Goal: Task Accomplishment & Management: Use online tool/utility

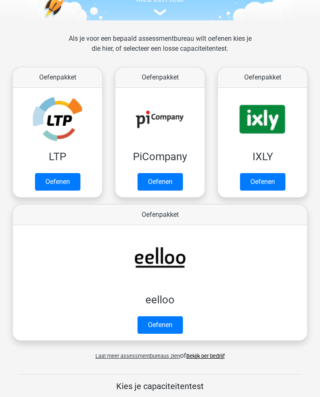
scroll to position [96, 0]
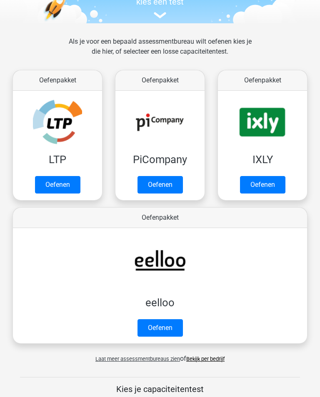
click at [251, 180] on link "Oefenen" at bounding box center [262, 184] width 45 height 17
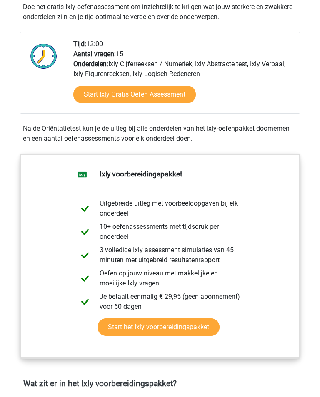
scroll to position [208, 0]
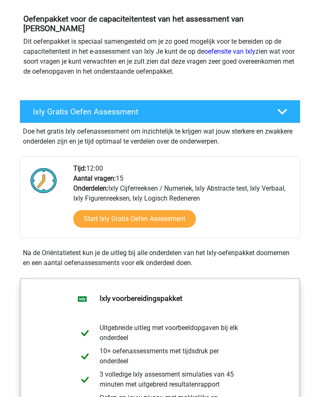
click at [105, 211] on link "Start Ixly Gratis Oefen Assessment" at bounding box center [134, 219] width 122 height 17
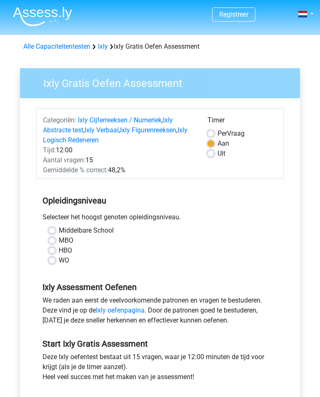
click at [59, 249] on label "HBO" at bounding box center [65, 250] width 13 height 10
click at [53, 249] on input "HBO" at bounding box center [52, 249] width 7 height 8
radio input "true"
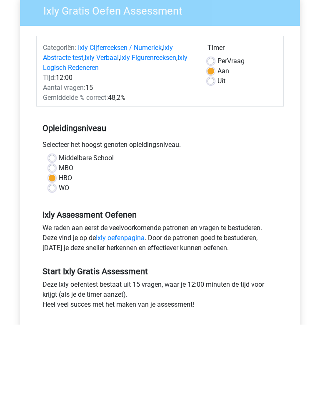
scroll to position [144, 0]
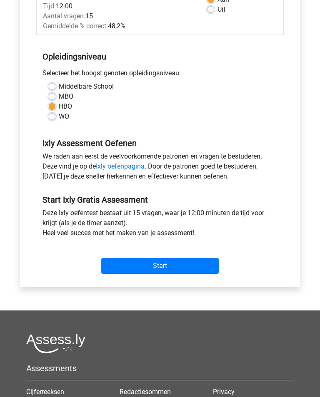
click at [120, 267] on input "Start" at bounding box center [159, 266] width 117 height 16
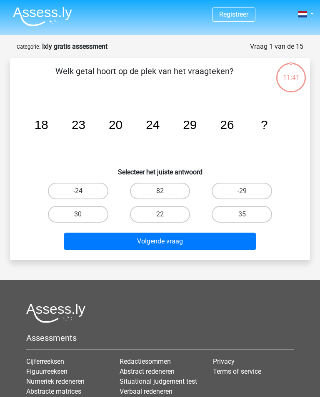
click at [70, 217] on label "30" at bounding box center [78, 214] width 60 height 17
click at [78, 217] on input "30" at bounding box center [80, 216] width 5 height 5
radio input "true"
click at [98, 242] on button "Volgende vraag" at bounding box center [159, 241] width 191 height 17
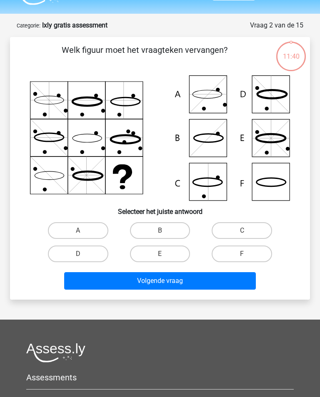
scroll to position [42, 0]
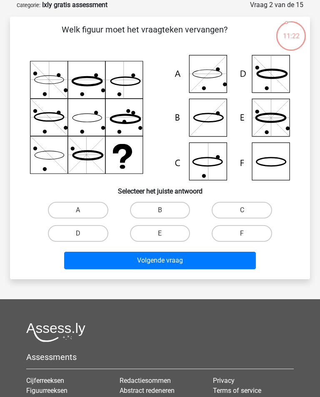
click at [210, 79] on icon at bounding box center [160, 117] width 260 height 125
click at [70, 213] on label "A" at bounding box center [78, 210] width 60 height 17
click at [78, 213] on input "A" at bounding box center [80, 212] width 5 height 5
radio input "true"
click at [107, 260] on button "Volgende vraag" at bounding box center [159, 260] width 191 height 17
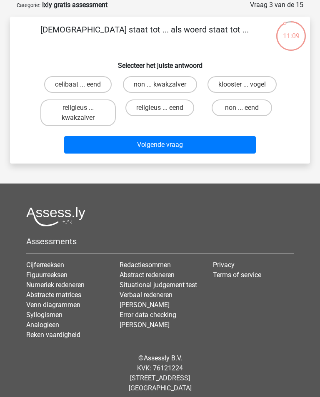
click at [231, 87] on label "klooster ... vogel" at bounding box center [241, 84] width 69 height 17
click at [242, 87] on input "klooster ... vogel" at bounding box center [244, 86] width 5 height 5
radio input "true"
click at [147, 116] on label "religieus ... eend" at bounding box center [159, 107] width 69 height 17
click at [160, 113] on input "religieus ... eend" at bounding box center [162, 110] width 5 height 5
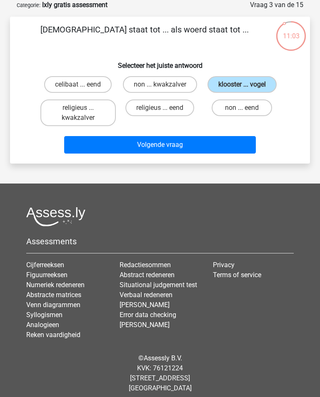
radio input "true"
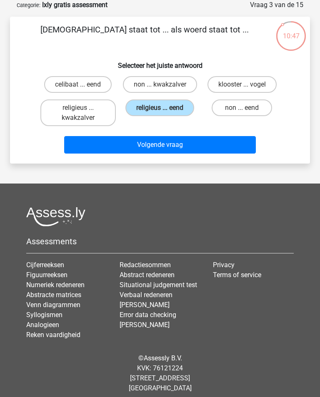
click at [64, 84] on label "celibaat ... eend" at bounding box center [77, 84] width 67 height 17
click at [78, 84] on input "celibaat ... eend" at bounding box center [80, 86] width 5 height 5
radio input "true"
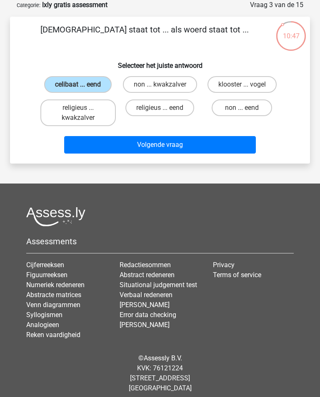
click at [111, 153] on button "Volgende vraag" at bounding box center [159, 144] width 191 height 17
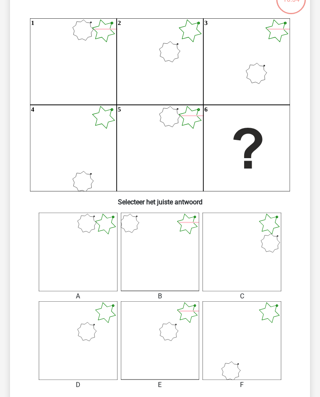
scroll to position [79, 0]
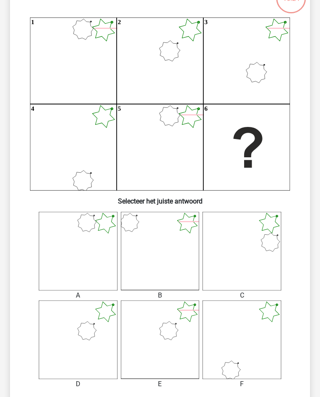
click at [161, 335] on icon at bounding box center [160, 339] width 79 height 79
click at [158, 333] on icon at bounding box center [160, 339] width 79 height 79
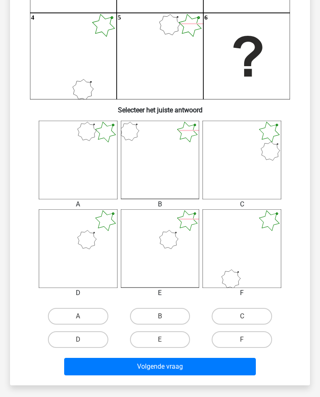
scroll to position [178, 0]
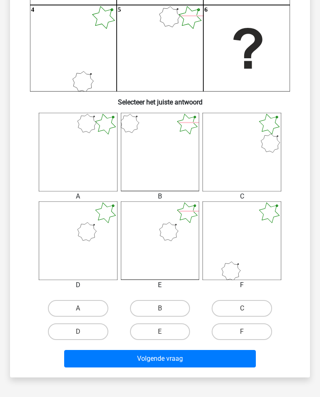
click at [147, 309] on label "B" at bounding box center [160, 308] width 60 height 17
click at [160, 309] on input "B" at bounding box center [162, 310] width 5 height 5
radio input "true"
click at [128, 357] on button "Volgende vraag" at bounding box center [159, 358] width 191 height 17
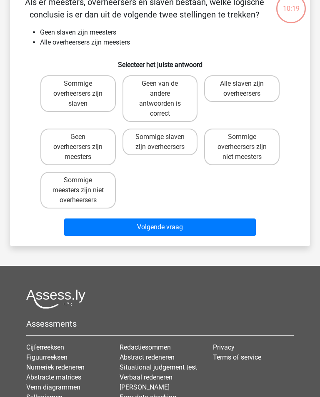
scroll to position [42, 0]
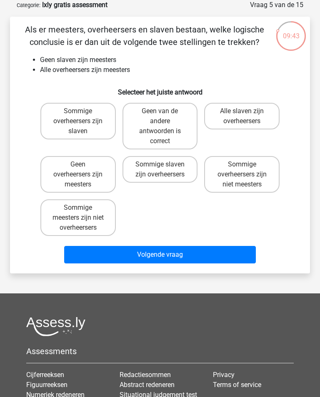
click at [244, 169] on input "Sommige overheersers zijn niet meesters" at bounding box center [244, 166] width 5 height 5
radio input "true"
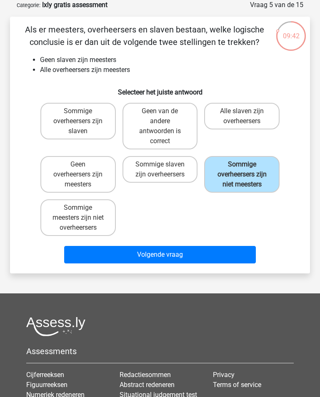
click at [120, 263] on button "Volgende vraag" at bounding box center [159, 254] width 191 height 17
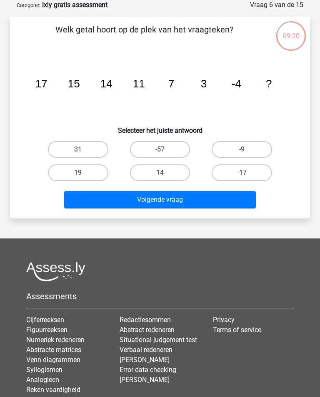
click at [228, 151] on label "-9" at bounding box center [241, 149] width 60 height 17
click at [242, 151] on input "-9" at bounding box center [244, 151] width 5 height 5
radio input "true"
click at [115, 201] on button "Volgende vraag" at bounding box center [159, 199] width 191 height 17
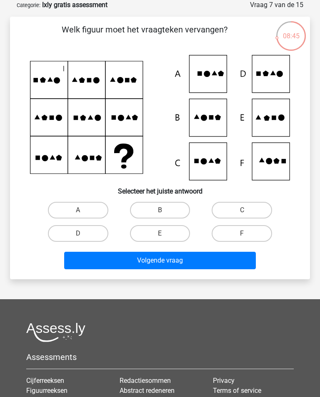
click at [156, 239] on label "E" at bounding box center [160, 233] width 60 height 17
click at [160, 239] on input "E" at bounding box center [162, 235] width 5 height 5
radio input "true"
click at [137, 260] on button "Volgende vraag" at bounding box center [159, 260] width 191 height 17
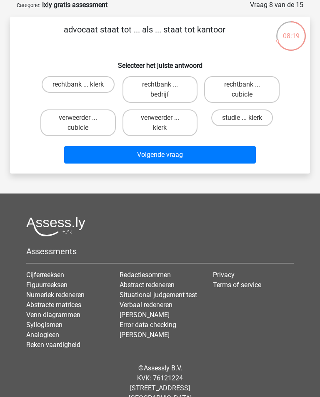
click at [144, 88] on label "rechtbank ... bedrijf" at bounding box center [159, 89] width 75 height 27
click at [160, 88] on input "rechtbank ... bedrijf" at bounding box center [162, 86] width 5 height 5
radio input "true"
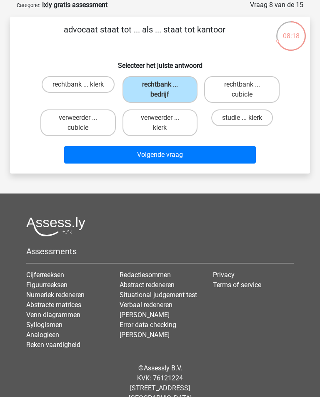
click at [141, 160] on button "Volgende vraag" at bounding box center [159, 154] width 191 height 17
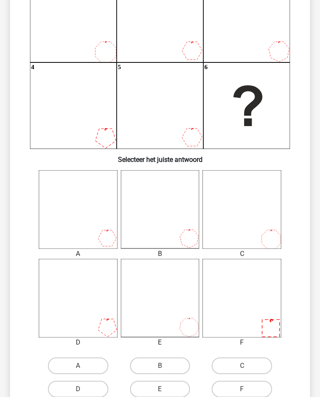
scroll to position [117, 0]
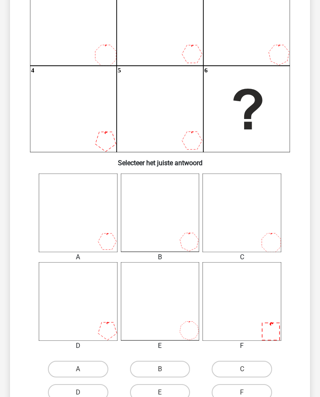
click at [165, 318] on icon at bounding box center [160, 301] width 79 height 79
click at [152, 369] on label "B" at bounding box center [160, 369] width 60 height 17
click at [160, 369] on input "B" at bounding box center [162, 371] width 5 height 5
radio input "true"
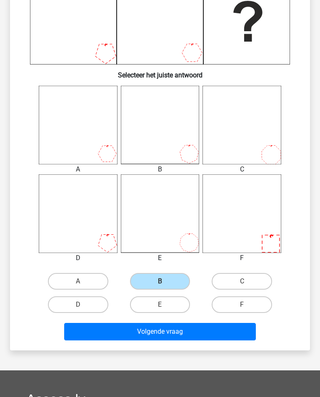
click at [152, 334] on button "Volgende vraag" at bounding box center [159, 331] width 191 height 17
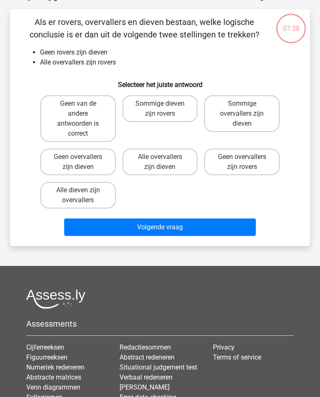
scroll to position [42, 0]
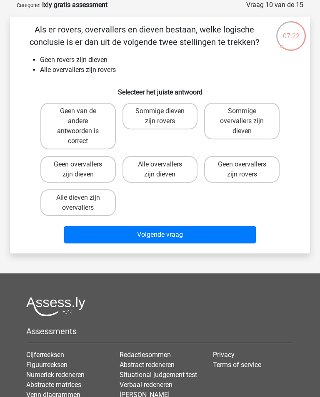
click at [79, 130] on label "Geen van de andere antwoorden is correct" at bounding box center [77, 126] width 75 height 47
click at [79, 117] on input "Geen van de andere antwoorden is correct" at bounding box center [80, 113] width 5 height 5
radio input "true"
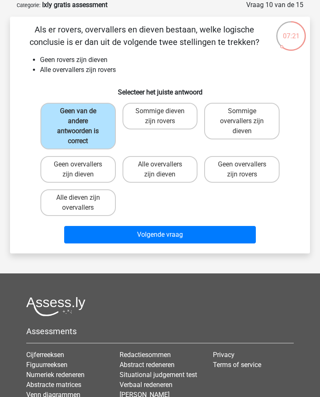
click at [115, 237] on button "Volgende vraag" at bounding box center [159, 234] width 191 height 17
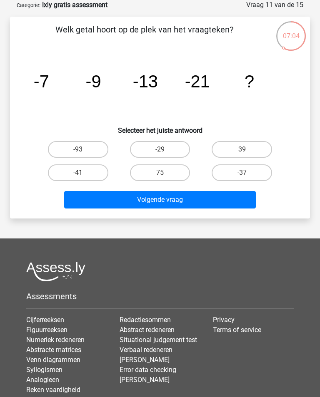
click at [160, 155] on label "-29" at bounding box center [160, 149] width 60 height 17
click at [160, 155] on input "-29" at bounding box center [162, 151] width 5 height 5
radio input "true"
click at [141, 203] on button "Volgende vraag" at bounding box center [159, 199] width 191 height 17
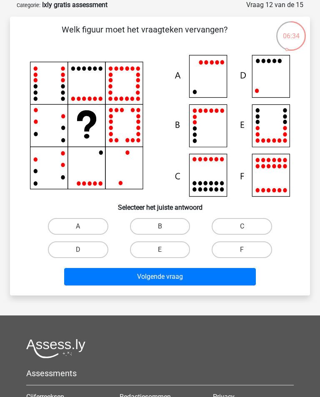
click at [248, 221] on label "C" at bounding box center [241, 226] width 60 height 17
click at [247, 226] on input "C" at bounding box center [244, 228] width 5 height 5
radio input "true"
click at [132, 276] on button "Volgende vraag" at bounding box center [159, 276] width 191 height 17
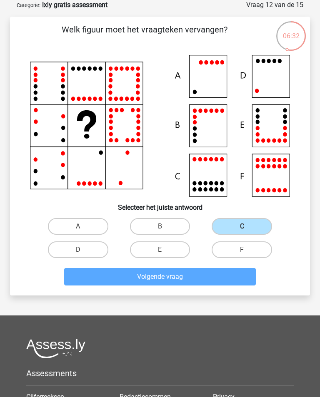
scroll to position [25, 0]
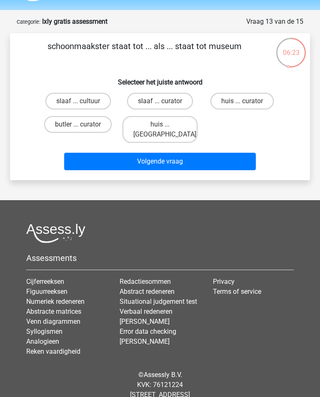
click at [248, 98] on label "huis ... curator" at bounding box center [241, 101] width 63 height 17
click at [247, 101] on input "huis ... curator" at bounding box center [244, 103] width 5 height 5
radio input "true"
click at [159, 153] on button "Volgende vraag" at bounding box center [159, 161] width 191 height 17
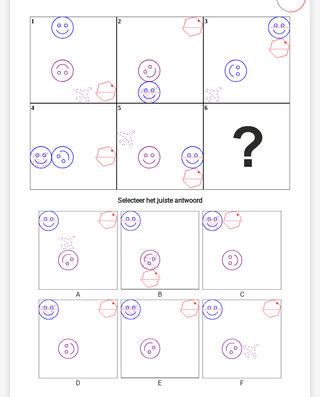
scroll to position [82, 0]
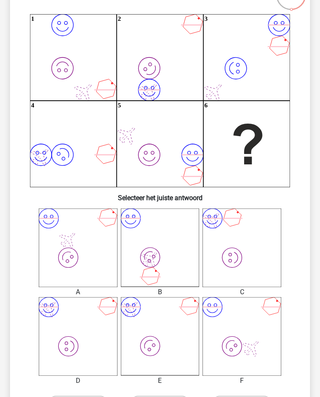
click at [229, 240] on icon "image/svg+xml image/svg+xml" at bounding box center [241, 247] width 79 height 79
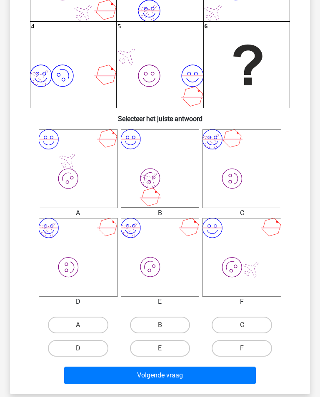
scroll to position [164, 0]
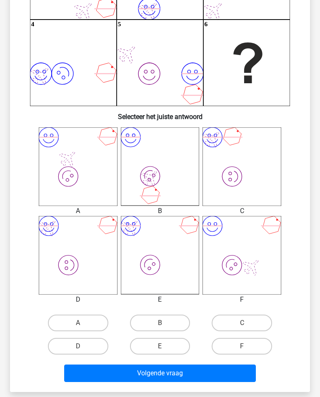
click at [238, 327] on label "C" at bounding box center [241, 323] width 60 height 17
click at [242, 327] on input "C" at bounding box center [244, 325] width 5 height 5
radio input "true"
click at [153, 377] on button "Volgende vraag" at bounding box center [159, 372] width 191 height 17
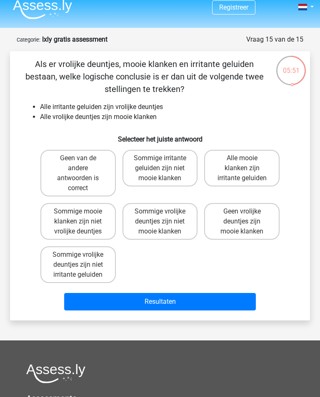
scroll to position [7, 0]
click at [68, 265] on label "Sommige vrolijke deuntjes zijn niet irritante geluiden" at bounding box center [77, 264] width 75 height 37
click at [78, 260] on input "Sommige vrolijke deuntjes zijn niet irritante geluiden" at bounding box center [80, 257] width 5 height 5
radio input "true"
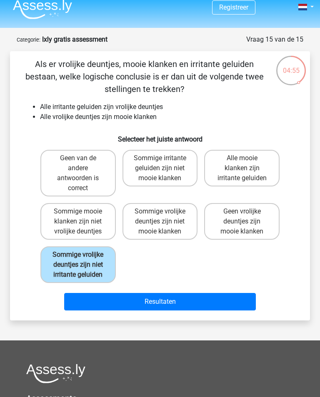
click at [114, 310] on button "Resultaten" at bounding box center [159, 301] width 191 height 17
